Goal: Task Accomplishment & Management: Manage account settings

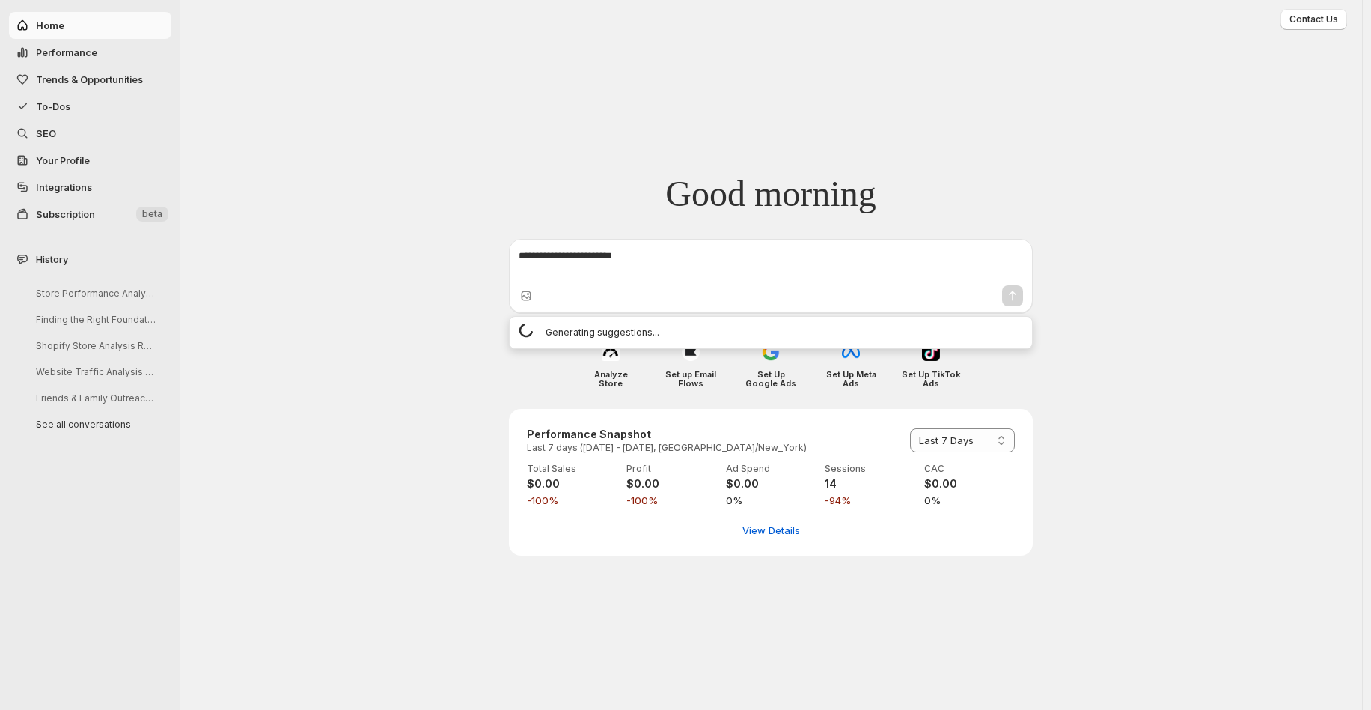
select select "*********"
click at [85, 54] on span "Performance" at bounding box center [66, 52] width 61 height 12
select select "**********"
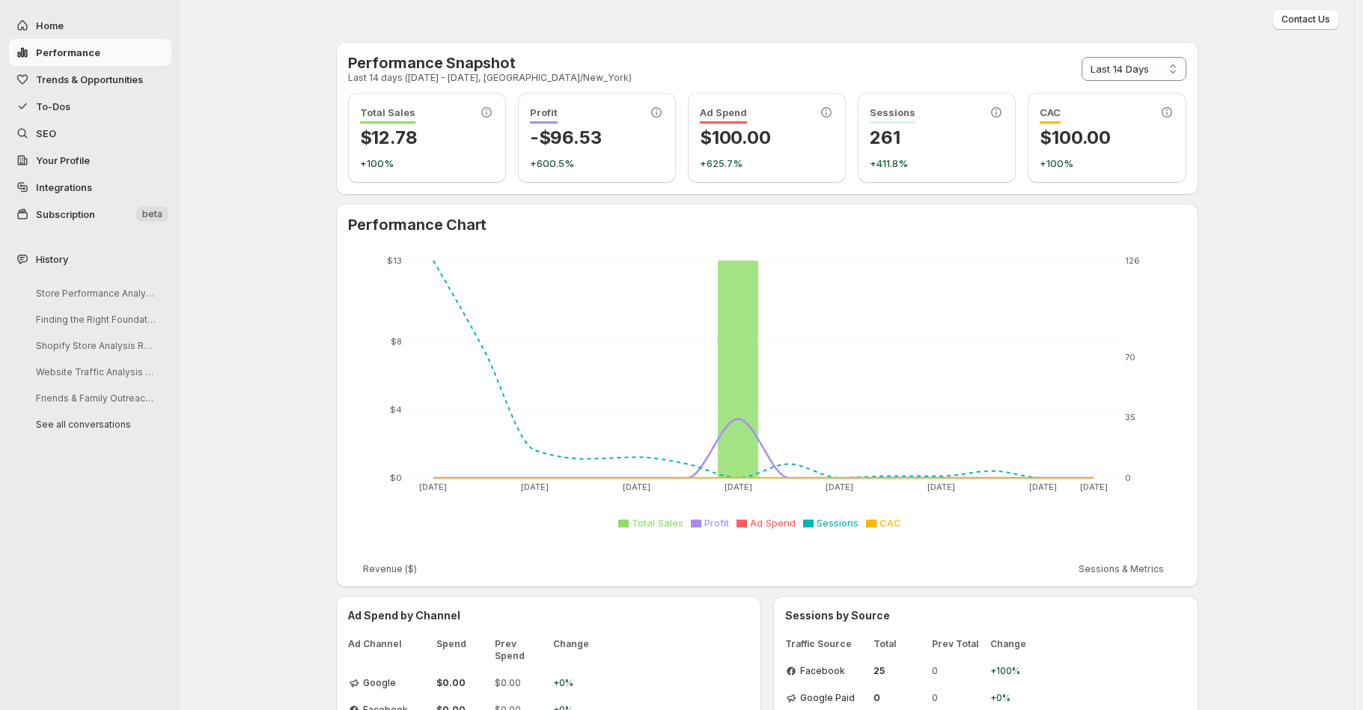
click at [51, 186] on span "Integrations" at bounding box center [64, 187] width 56 height 12
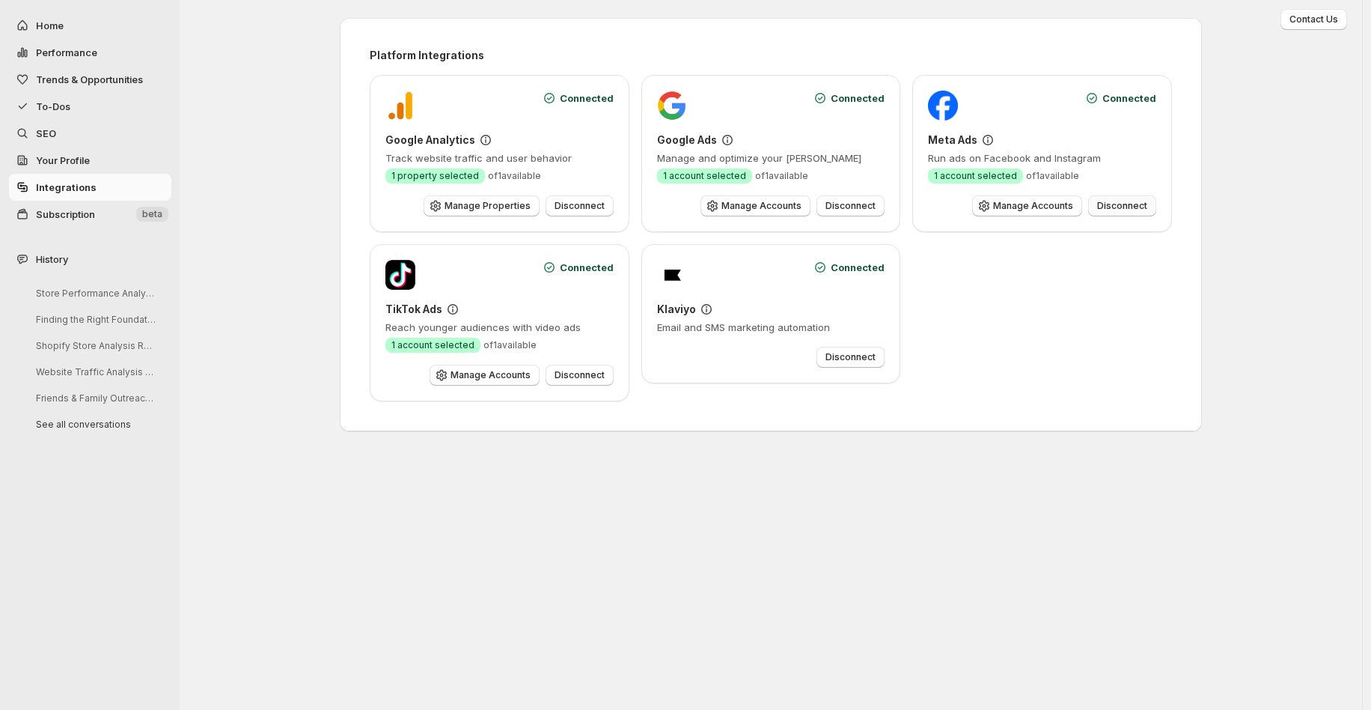
drag, startPoint x: 1031, startPoint y: 207, endPoint x: 1135, endPoint y: 209, distance: 104.1
click at [1134, 210] on div "Manage Accounts Disconnect" at bounding box center [1042, 205] width 228 height 21
click at [1036, 209] on span "Manage Accounts" at bounding box center [1033, 206] width 80 height 12
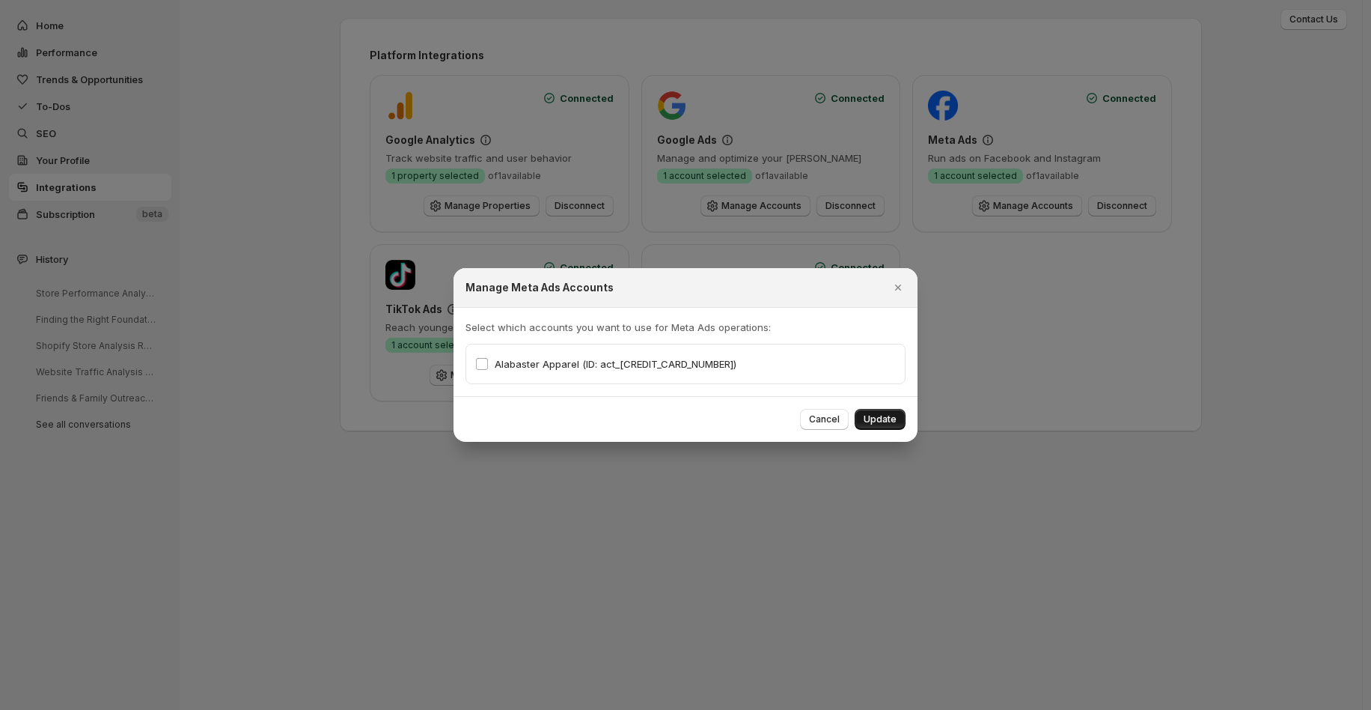
click at [889, 421] on span "Update" at bounding box center [880, 419] width 33 height 12
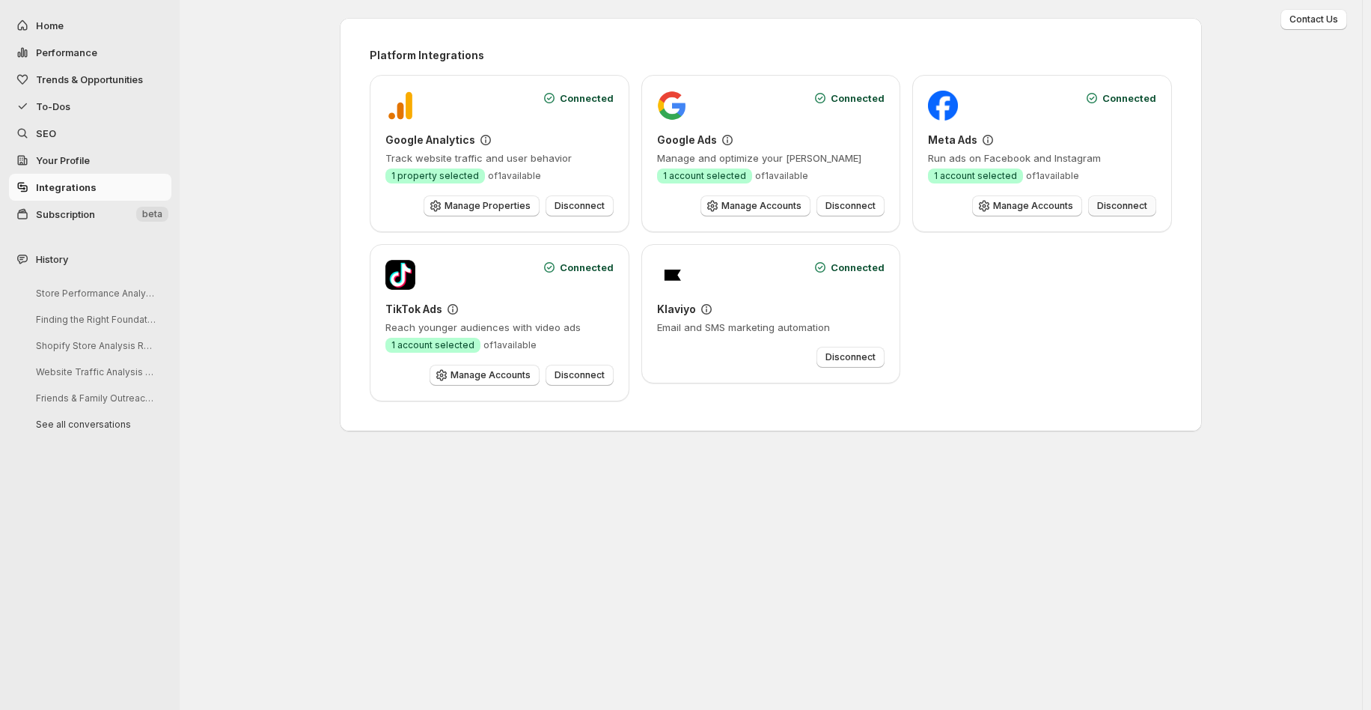
click at [1134, 207] on span "Disconnect" at bounding box center [1122, 206] width 50 height 12
click at [1133, 189] on span "Connect" at bounding box center [1128, 188] width 37 height 12
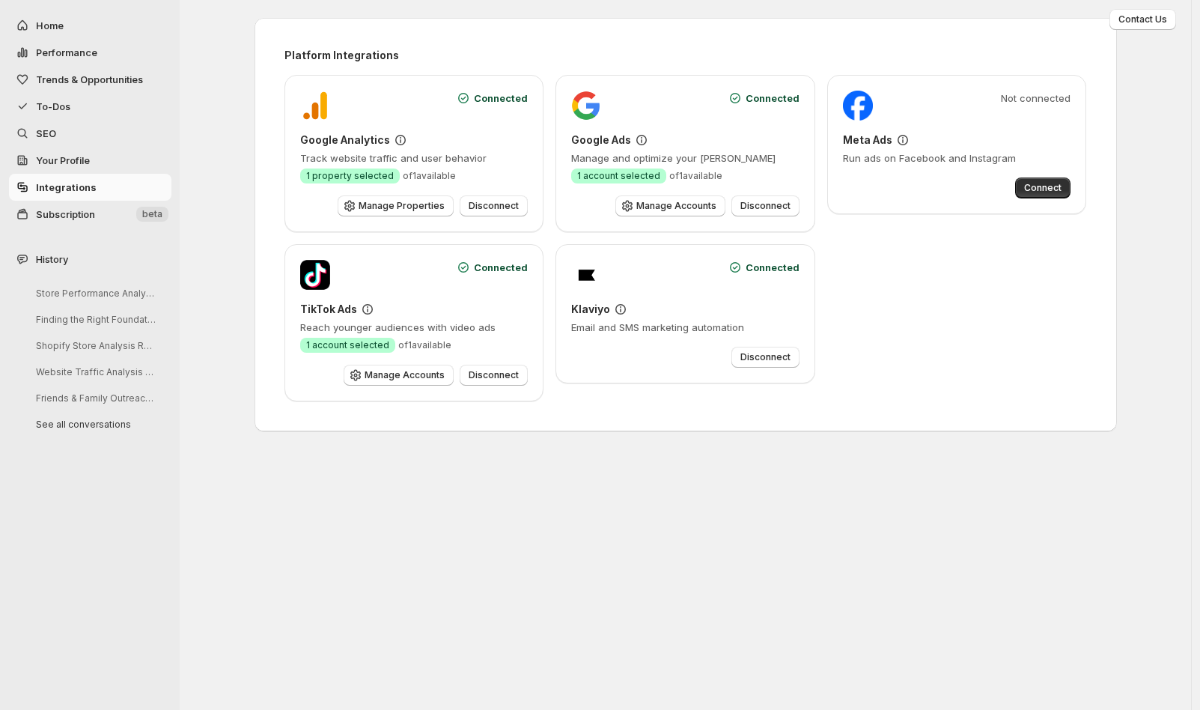
click at [528, 540] on div "Contact Us Choose how to select products for your blog articles Smart Selection…" at bounding box center [685, 355] width 1011 height 710
click at [657, 207] on span "Manage Accounts" at bounding box center [676, 206] width 80 height 12
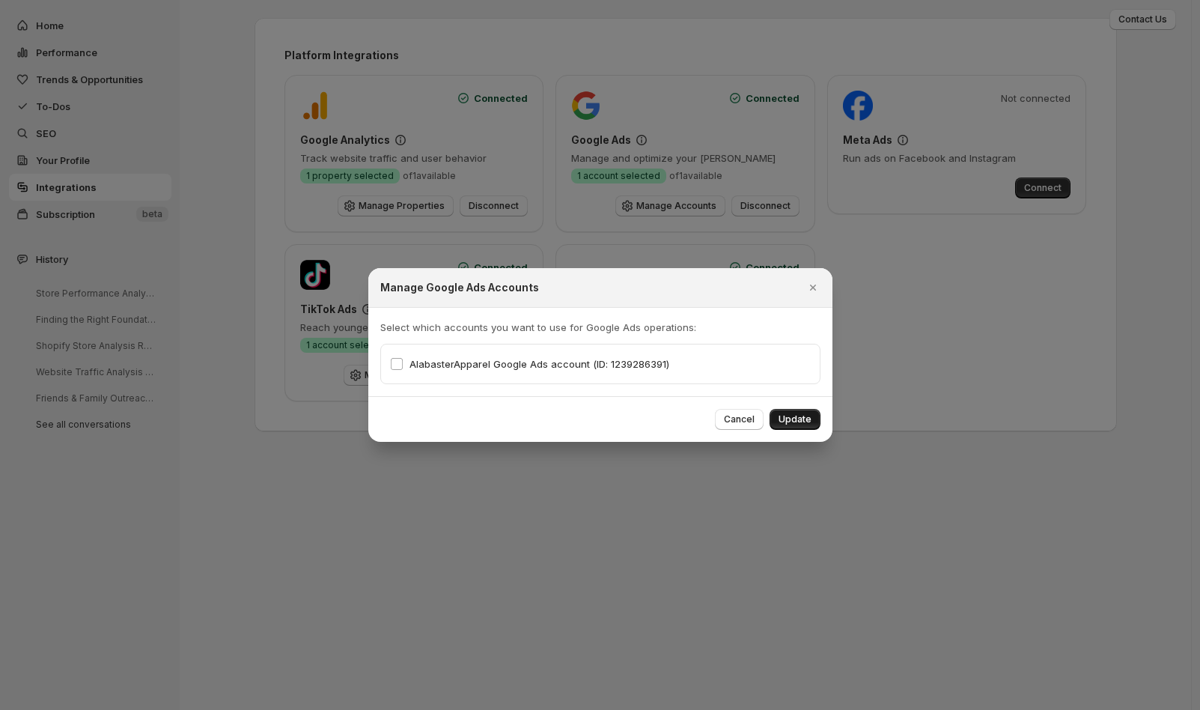
click at [790, 420] on span "Update" at bounding box center [795, 419] width 33 height 12
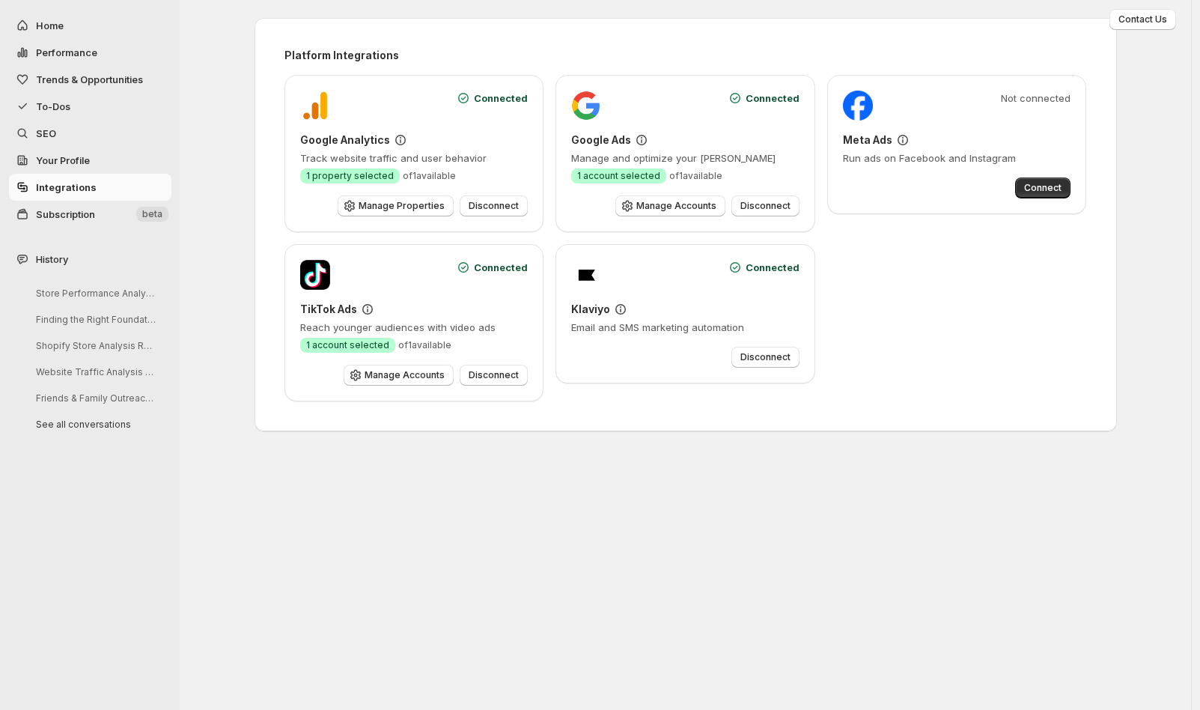
click at [925, 341] on div "Connected Google Analytics Track website traffic and user behavior Success 1 pr…" at bounding box center [685, 238] width 802 height 326
click at [937, 356] on div "Connected Google Analytics Track website traffic and user behavior Success 1 pr…" at bounding box center [685, 238] width 802 height 326
click at [574, 418] on div "Platform Integrations Connected Google Analytics Track website traffic and user…" at bounding box center [685, 224] width 838 height 389
click at [297, 485] on div "Contact Us Choose how to select products for your blog articles Smart Selection…" at bounding box center [685, 355] width 1011 height 710
